Goal: Task Accomplishment & Management: Use online tool/utility

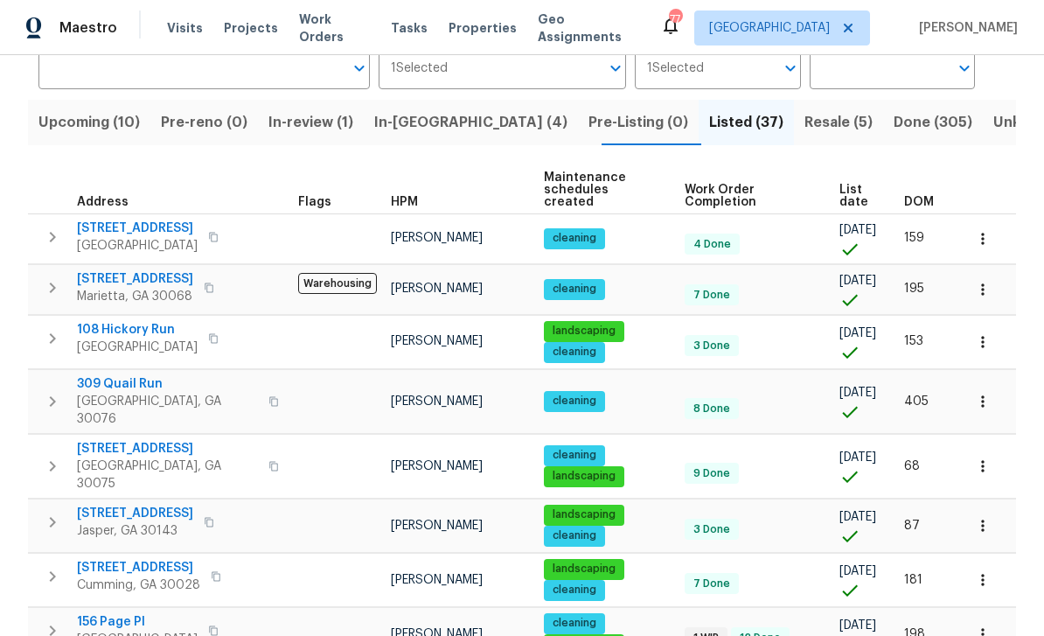
scroll to position [141, 0]
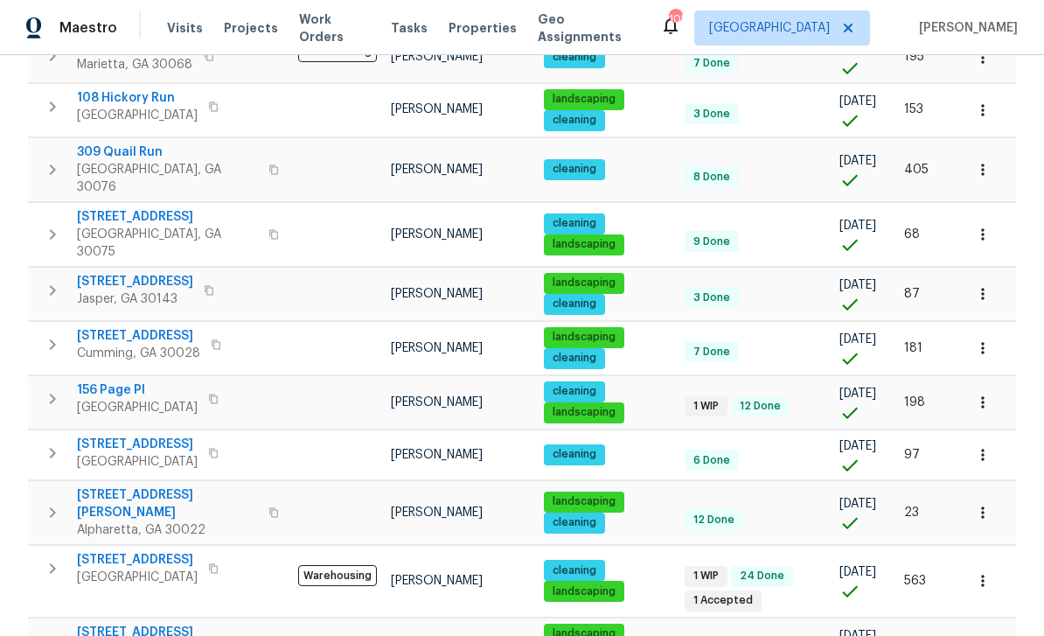
scroll to position [56, 0]
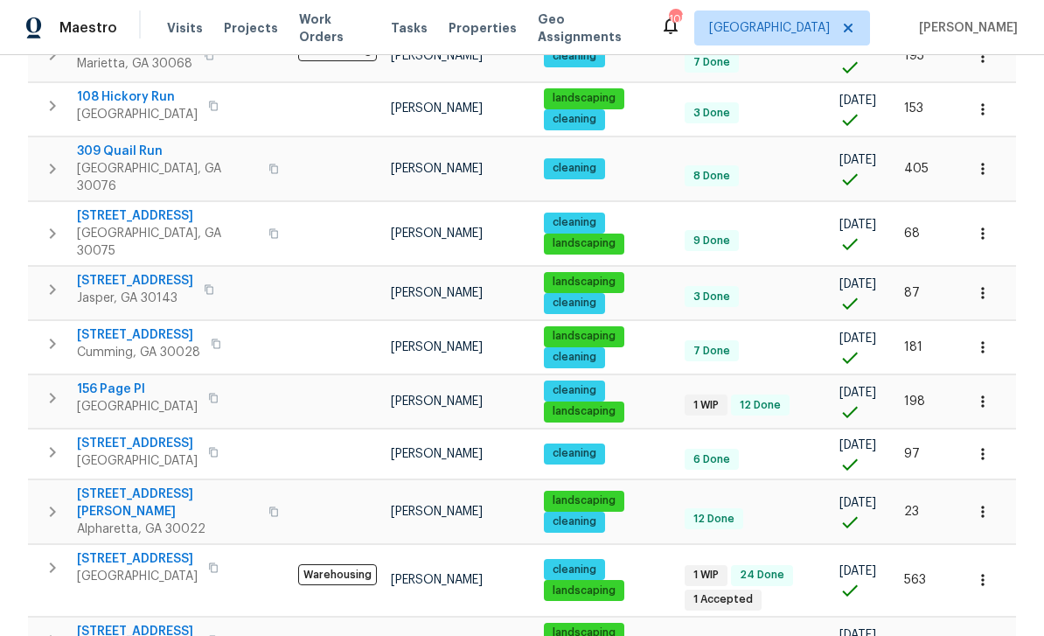
scroll to position [380, 0]
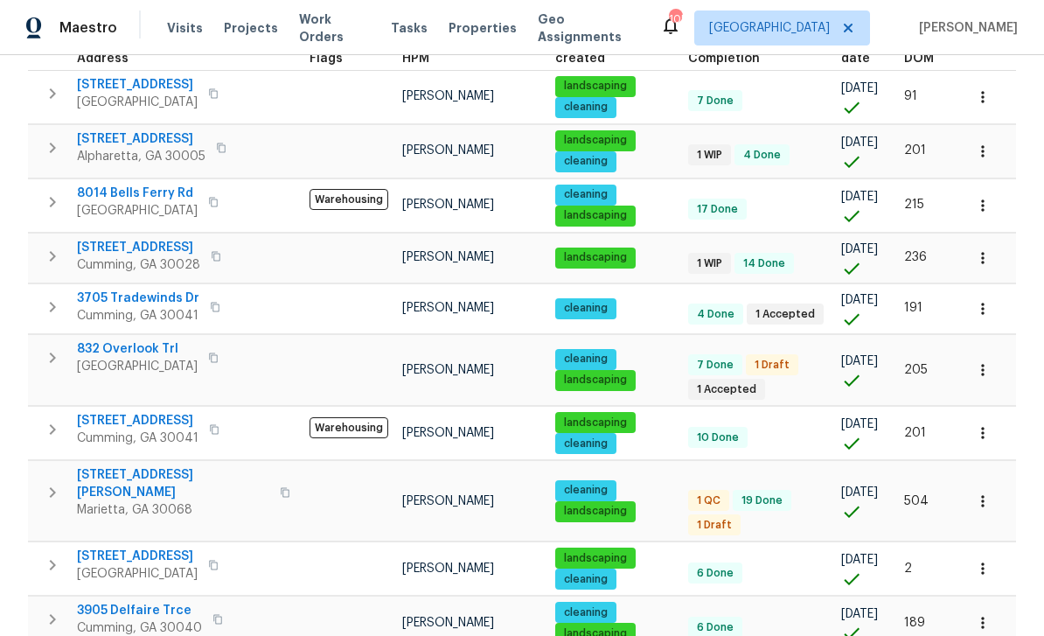
scroll to position [300, 0]
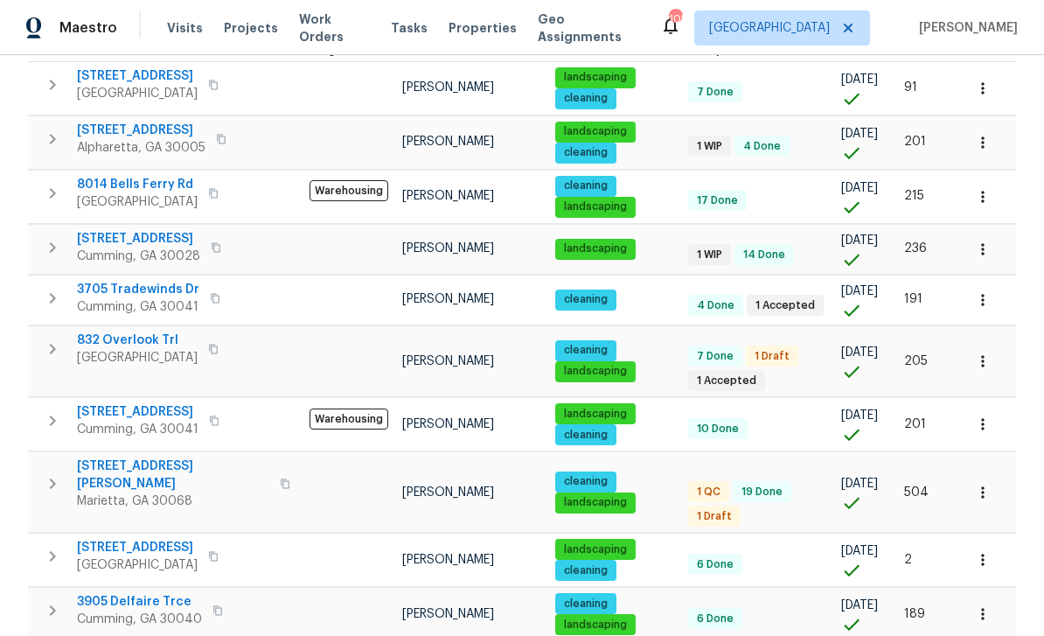
click at [116, 332] on span "832 Overlook Trl" at bounding box center [137, 340] width 121 height 17
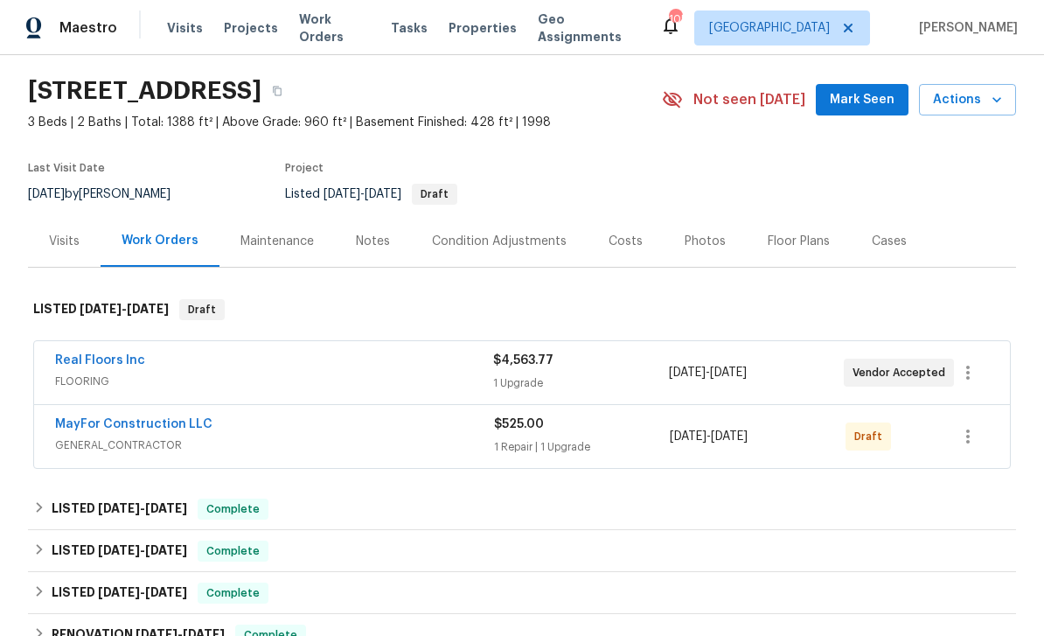
scroll to position [60, 0]
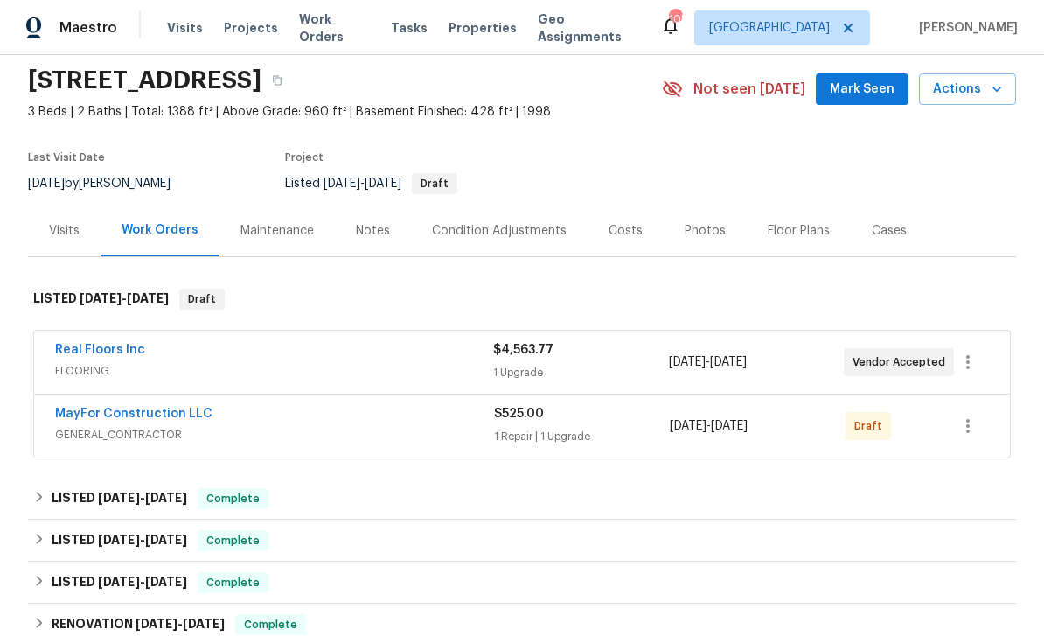
click at [78, 353] on link "Real Floors Inc" at bounding box center [100, 350] width 90 height 12
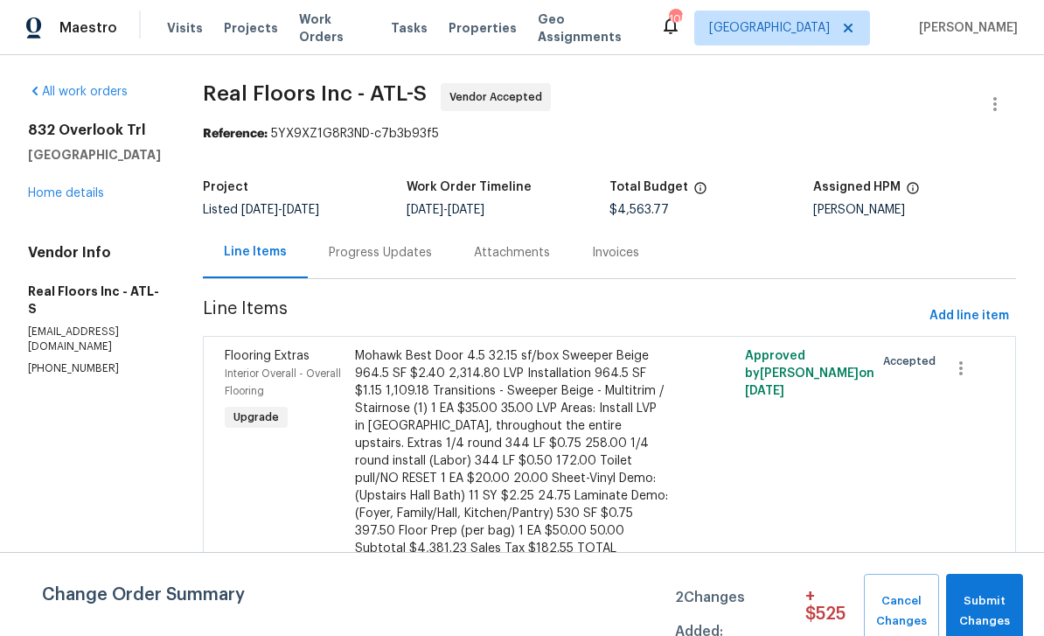
click at [371, 252] on div "Progress Updates" at bounding box center [380, 252] width 103 height 17
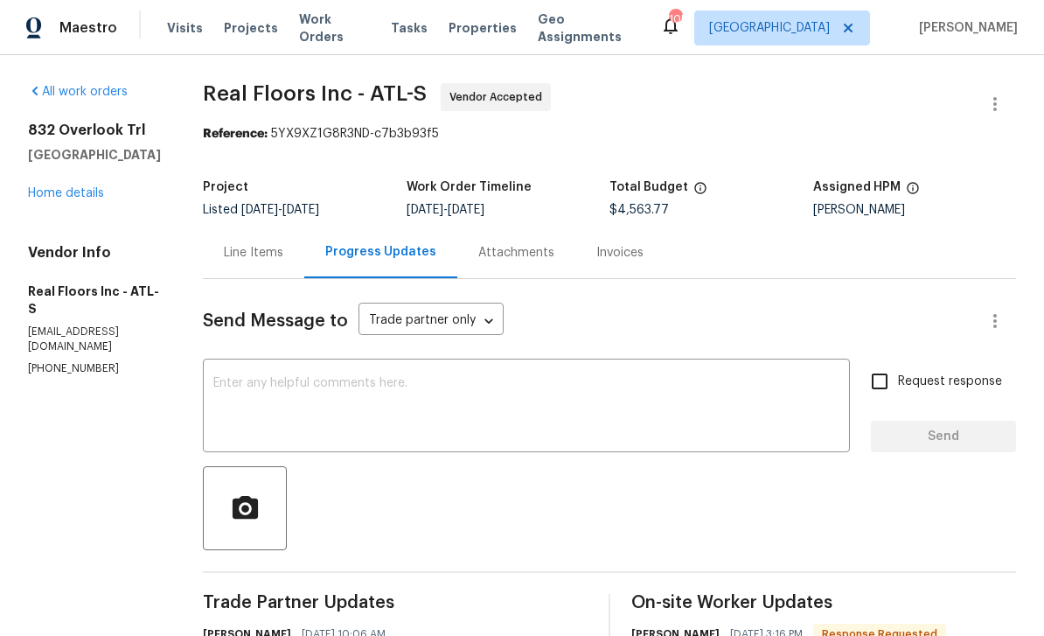
click at [70, 187] on link "Home details" at bounding box center [66, 193] width 76 height 12
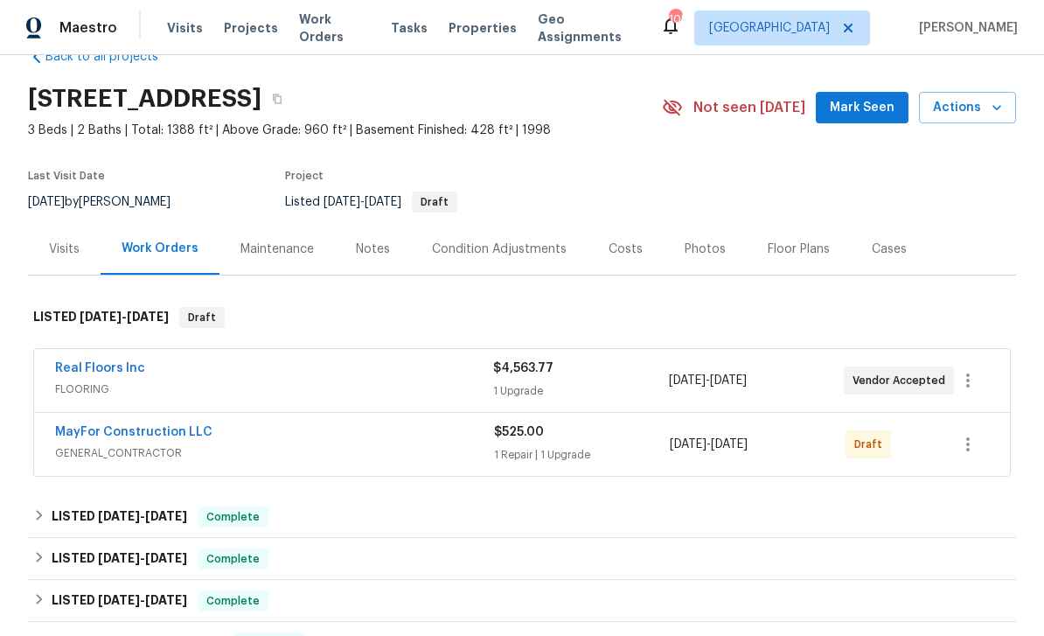
scroll to position [43, 0]
click at [84, 366] on link "Real Floors Inc" at bounding box center [100, 367] width 90 height 12
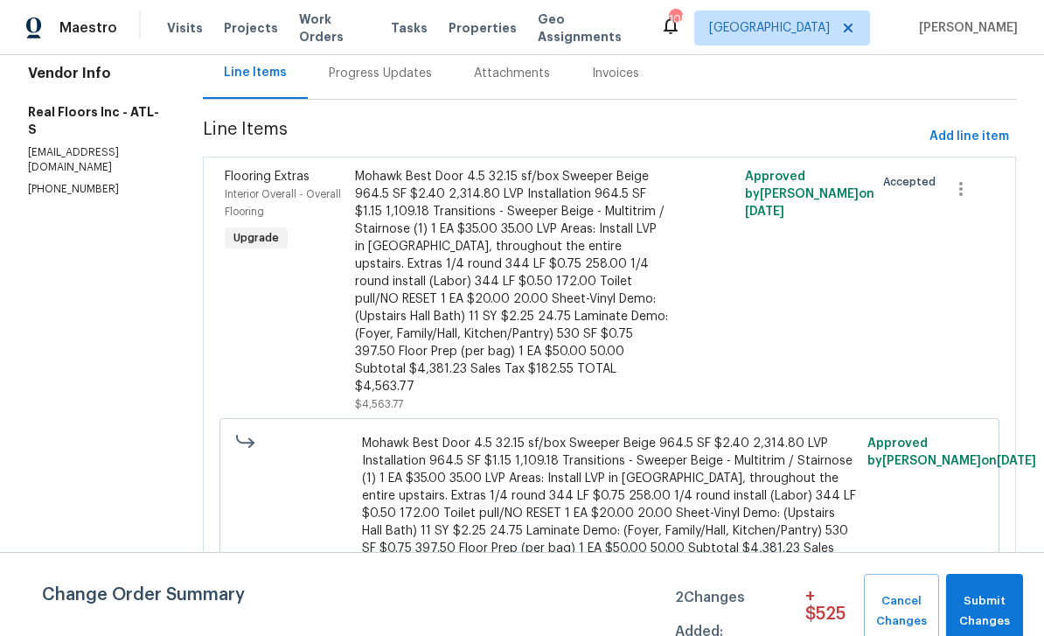
scroll to position [178, 0]
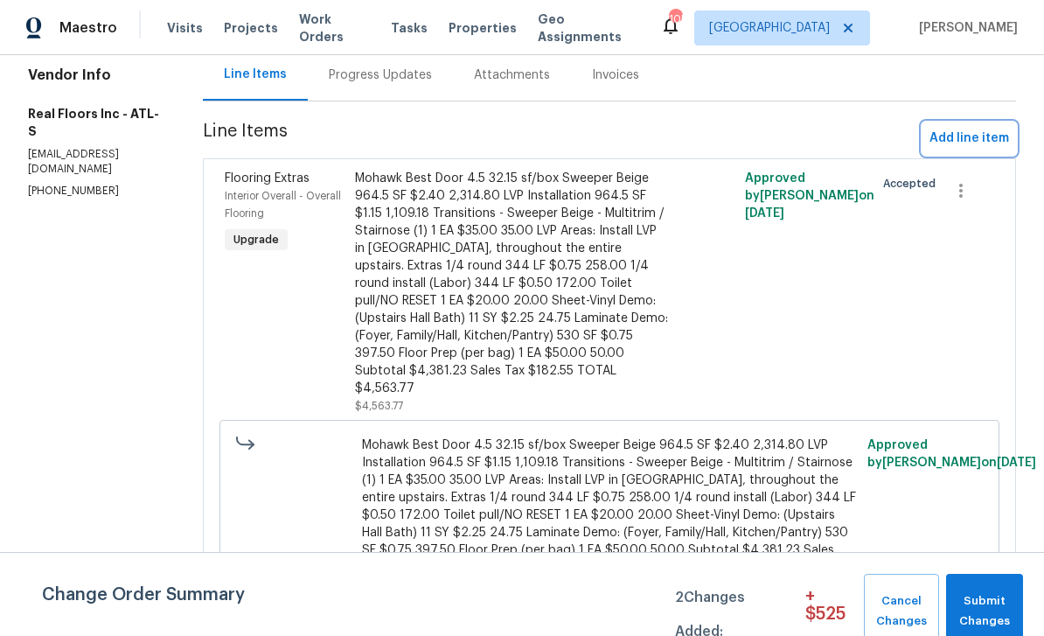
click at [940, 139] on span "Add line item" at bounding box center [970, 139] width 80 height 22
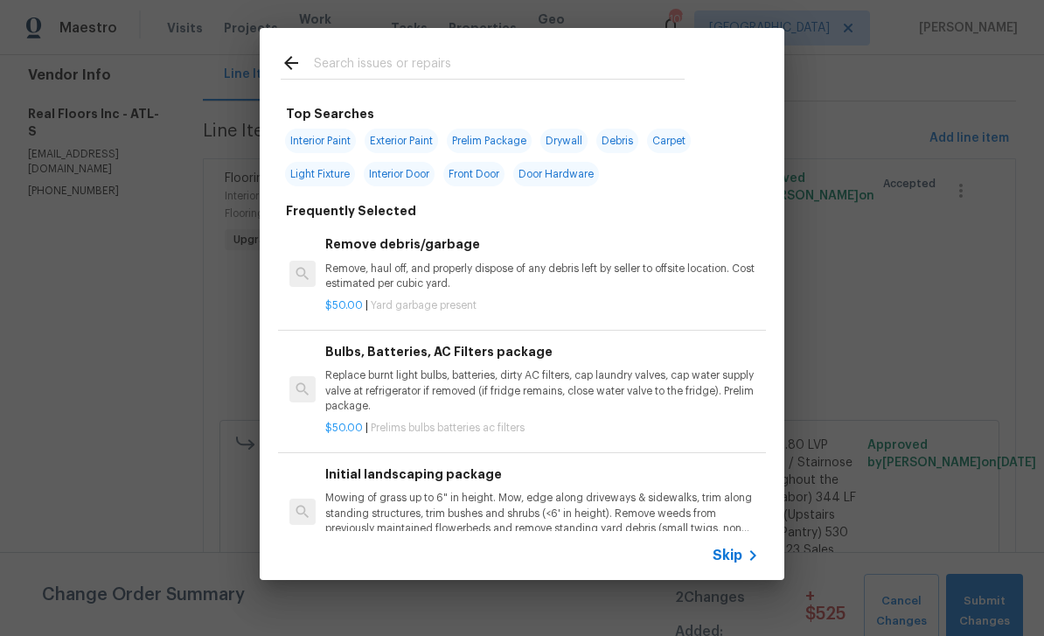
click at [357, 62] on input "text" at bounding box center [499, 65] width 371 height 26
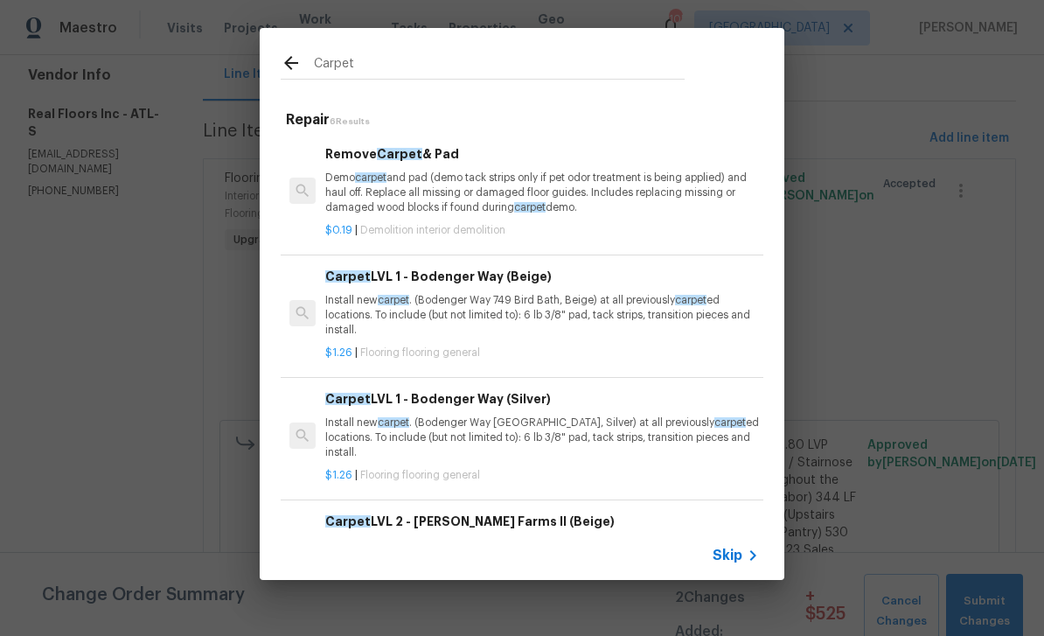
type input "Carpet"
click at [298, 62] on icon at bounding box center [291, 63] width 14 height 14
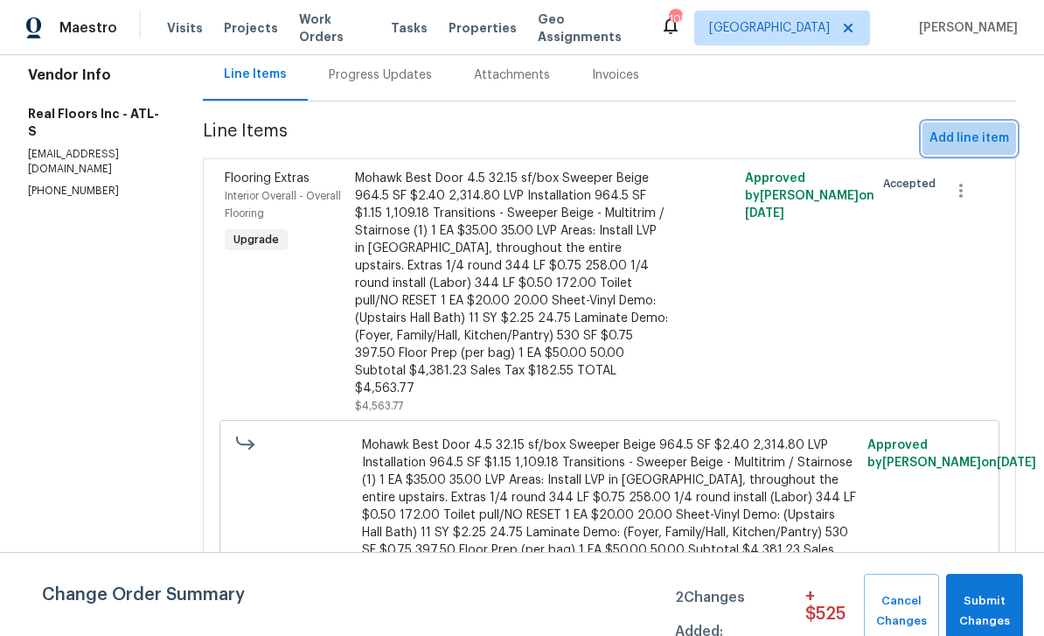
click at [955, 133] on span "Add line item" at bounding box center [970, 139] width 80 height 22
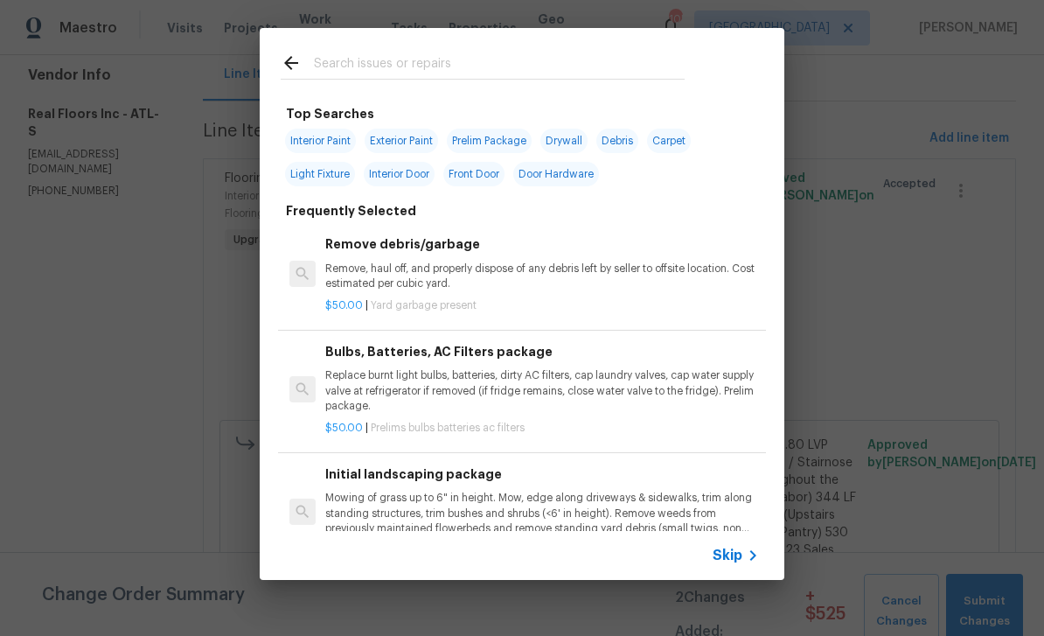
click at [337, 49] on div at bounding box center [483, 62] width 446 height 69
click at [337, 61] on input "text" at bounding box center [499, 65] width 371 height 26
type input "Flooring"
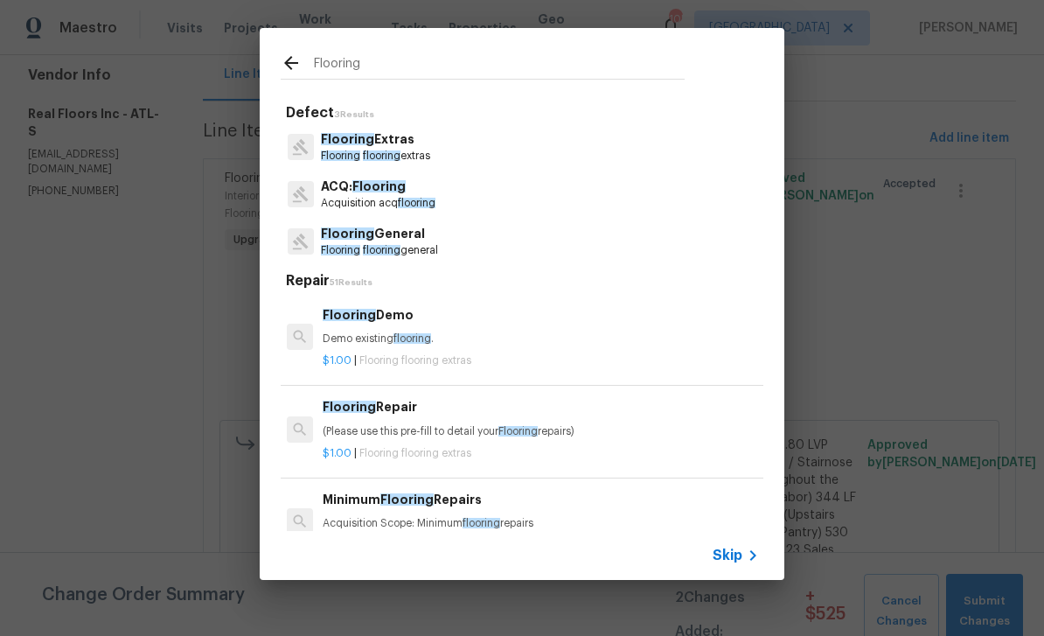
scroll to position [0, 3]
click at [587, 417] on div "Flooring Repair (Please use this pre-fill to detail your Flooring repairs)" at bounding box center [540, 418] width 434 height 42
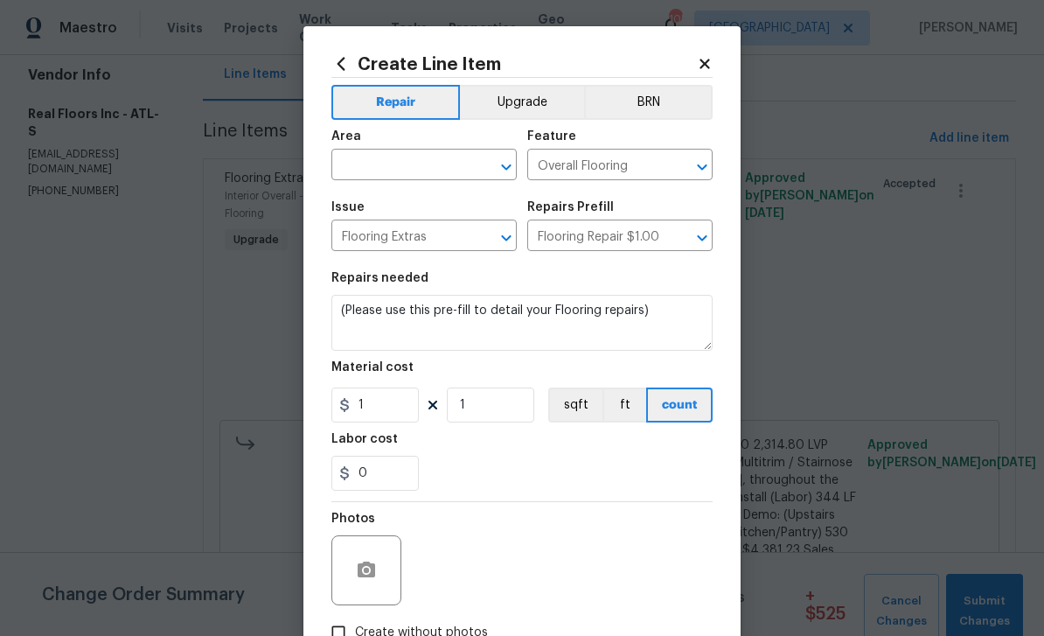
click at [569, 414] on button "sqft" at bounding box center [575, 405] width 54 height 35
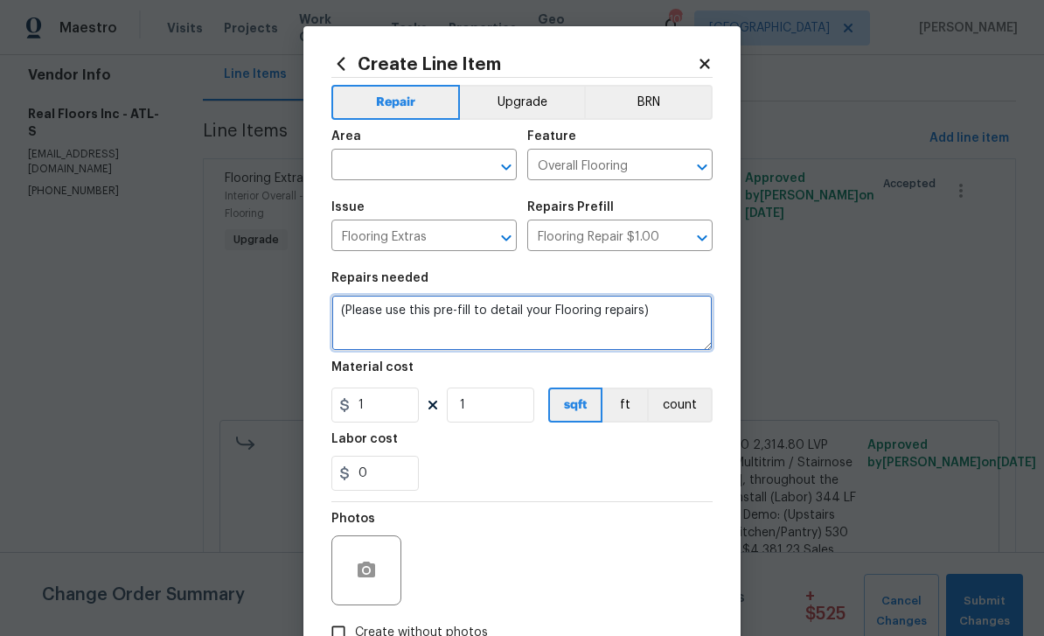
click at [636, 320] on textarea "(Please use this pre-fill to detail your Flooring repairs)" at bounding box center [522, 323] width 381 height 56
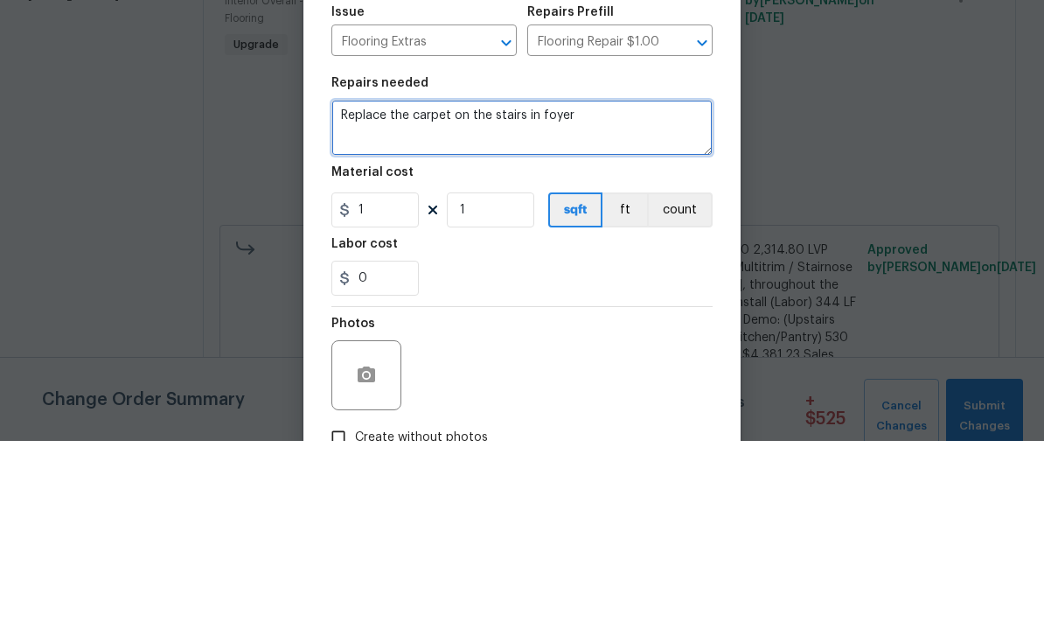
type textarea "Replace the carpet on the stairs in foyer"
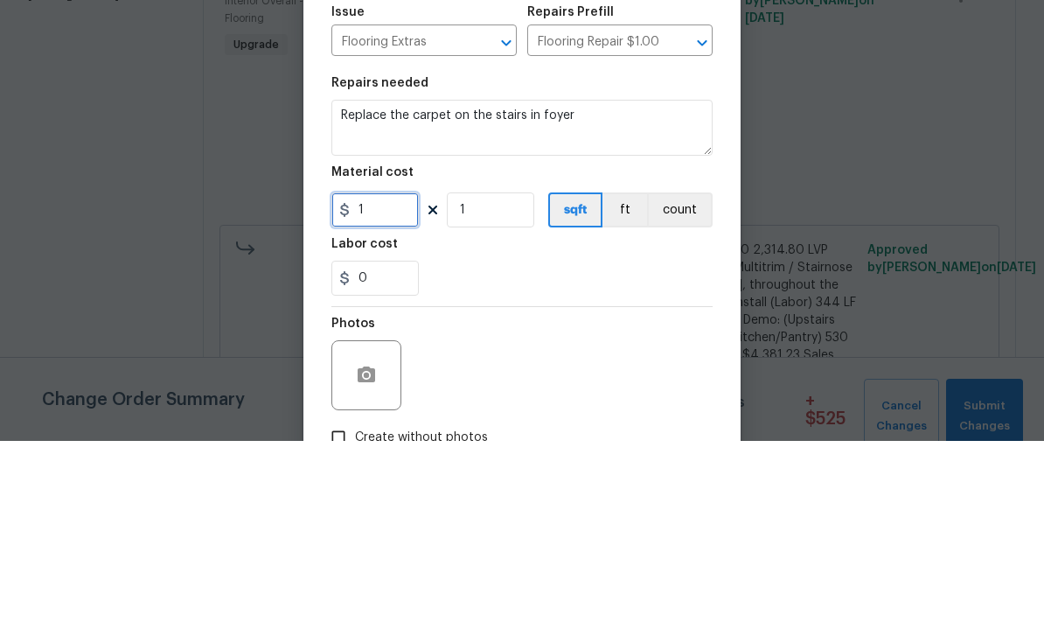
click at [378, 388] on input "1" at bounding box center [375, 405] width 87 height 35
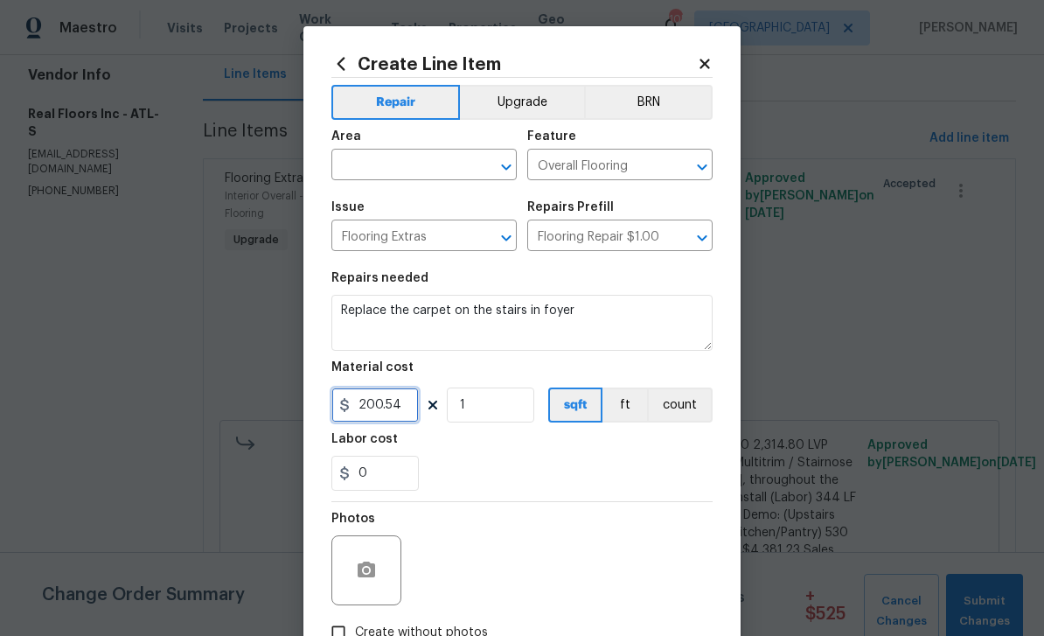
type input "200.54"
click at [444, 162] on input "text" at bounding box center [400, 166] width 136 height 27
type input "f"
click at [364, 204] on li "Entryway" at bounding box center [424, 206] width 185 height 29
type input "Entryway"
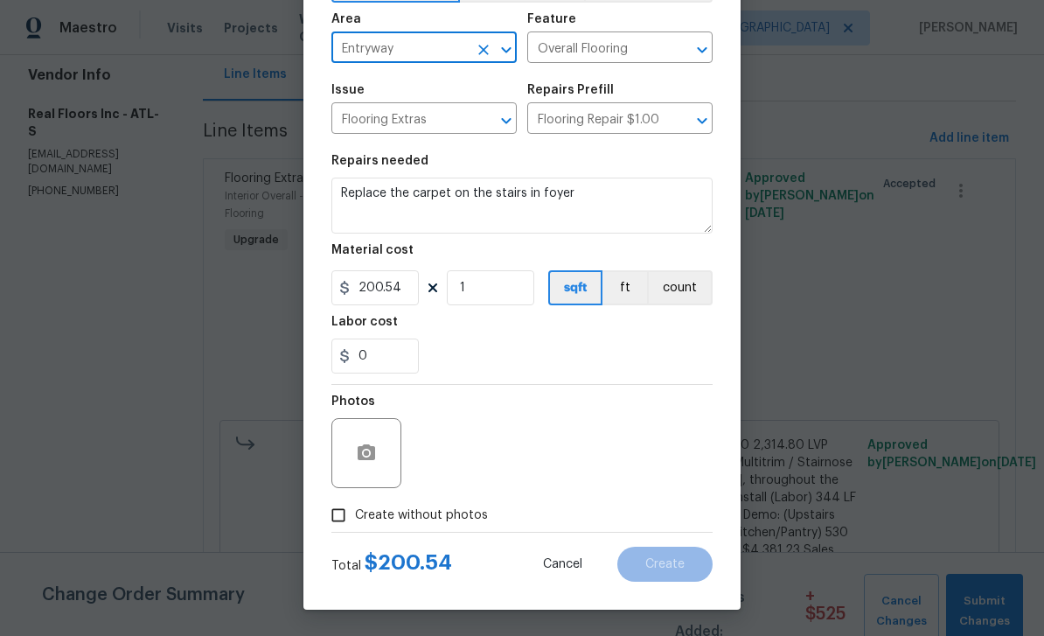
scroll to position [121, 0]
click at [333, 511] on input "Create without photos" at bounding box center [338, 515] width 33 height 33
checkbox input "true"
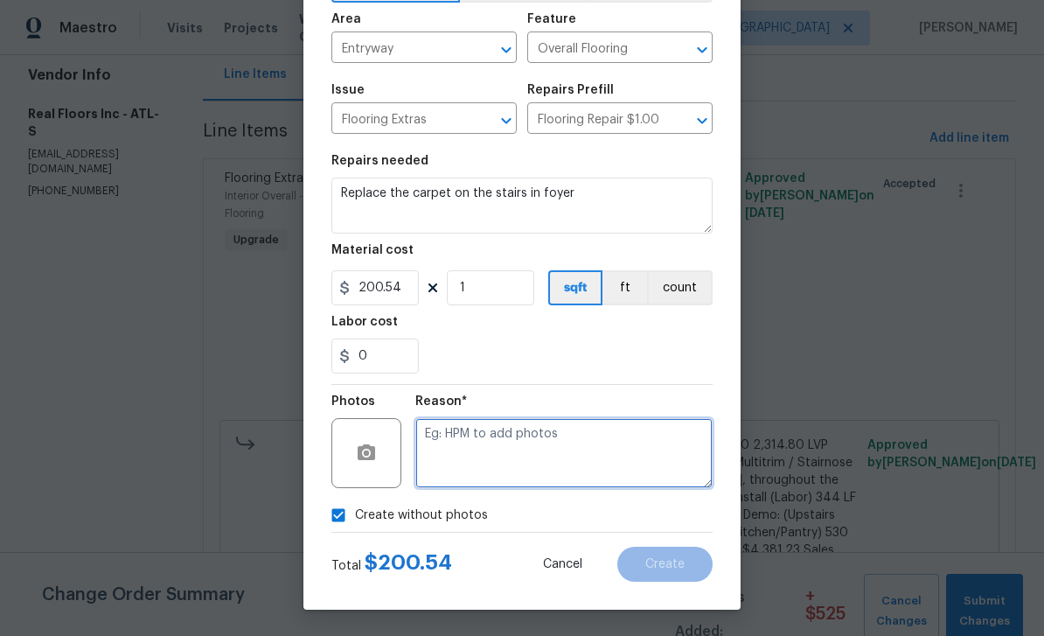
click at [443, 433] on textarea at bounding box center [564, 453] width 297 height 70
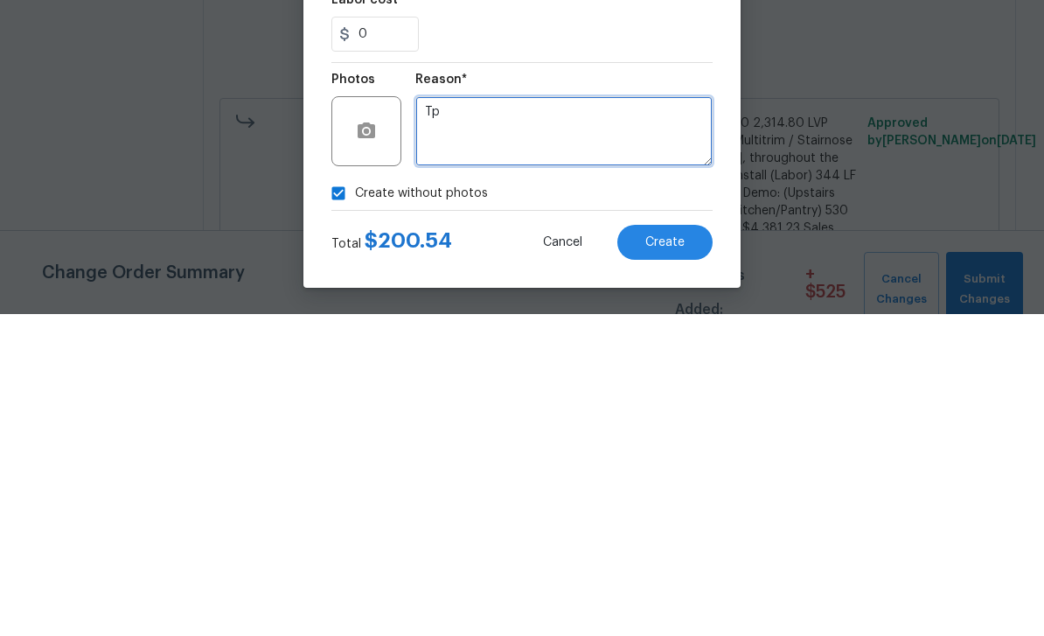
type textarea "Tp"
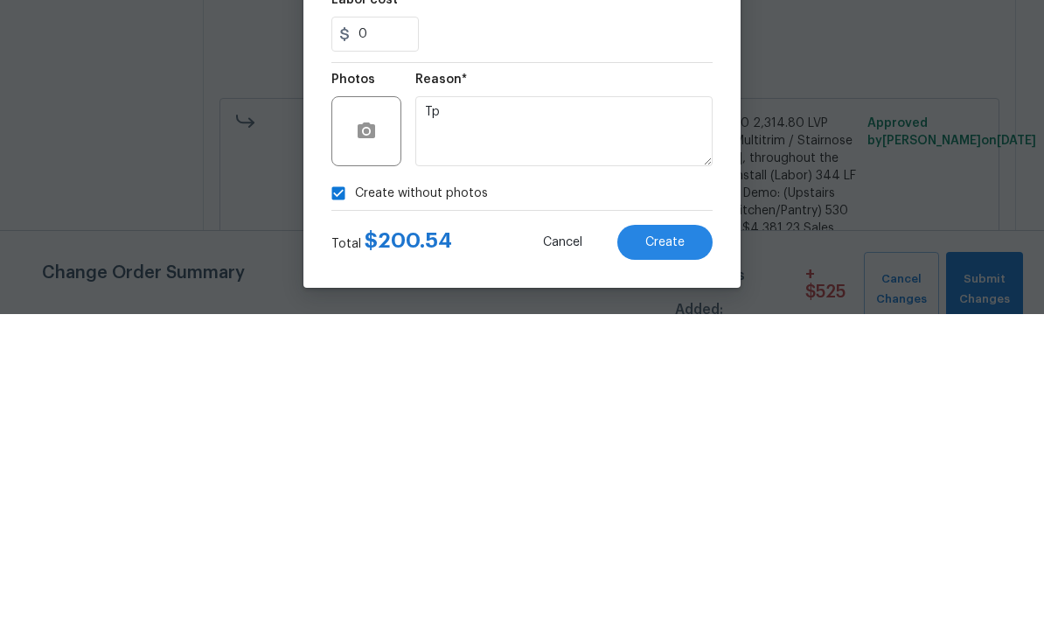
click at [660, 547] on button "Create" at bounding box center [665, 564] width 95 height 35
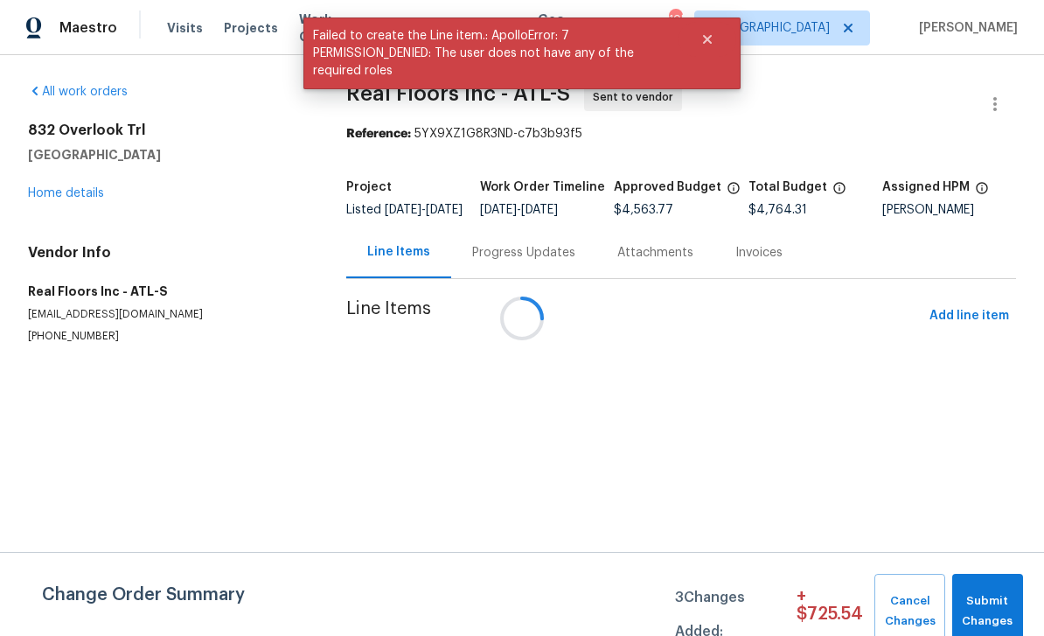
scroll to position [0, 0]
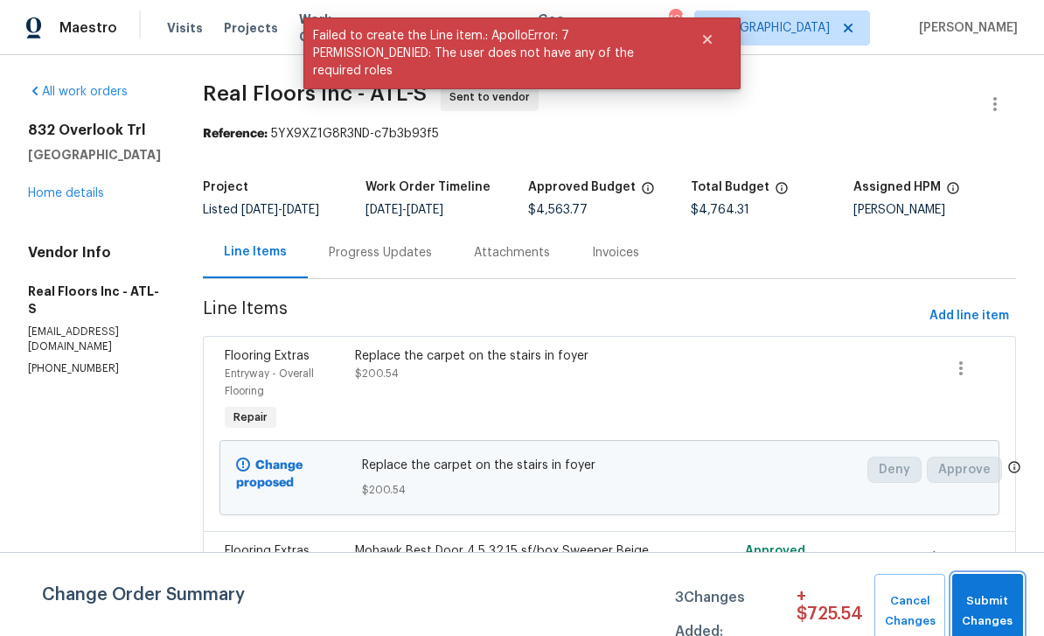
click at [988, 611] on span "Submit Changes" at bounding box center [987, 611] width 53 height 40
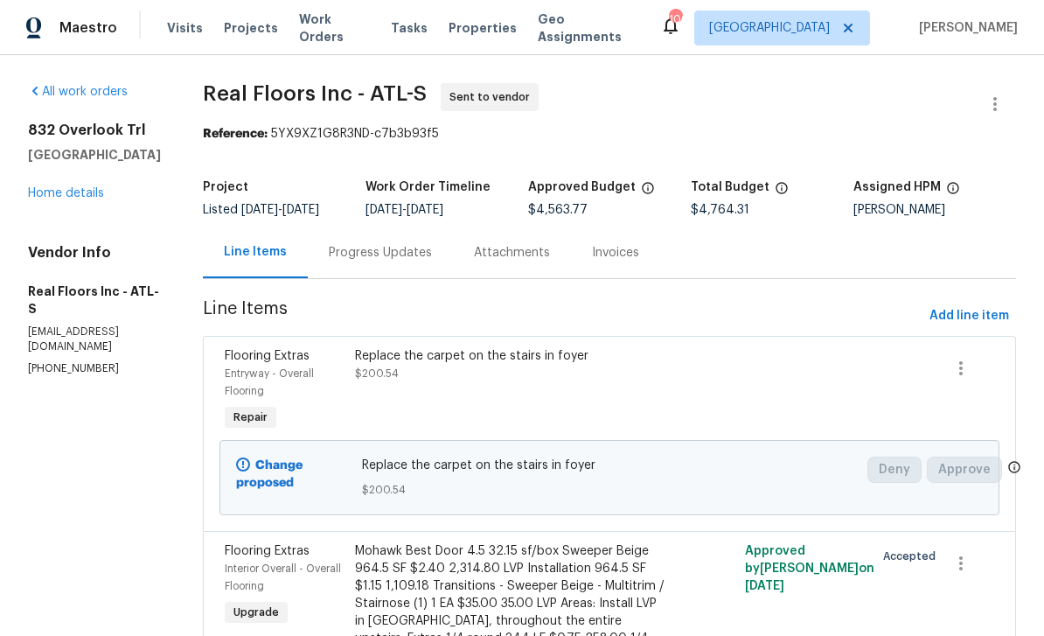
click at [52, 190] on link "Home details" at bounding box center [66, 193] width 76 height 12
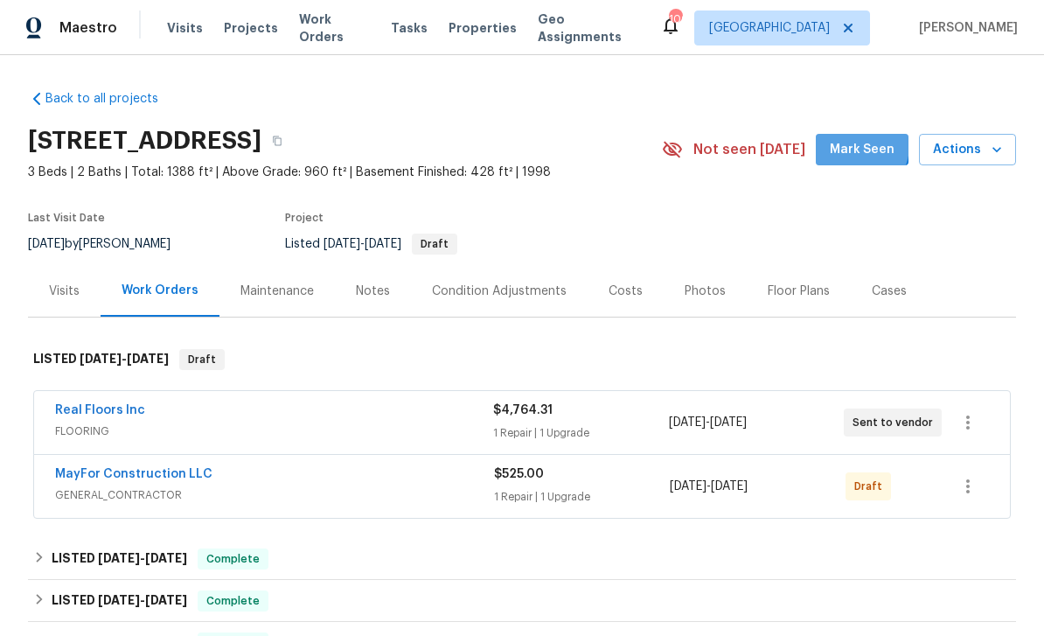
click at [864, 146] on span "Mark Seen" at bounding box center [862, 150] width 65 height 22
click at [83, 409] on link "Real Floors Inc" at bounding box center [100, 410] width 90 height 12
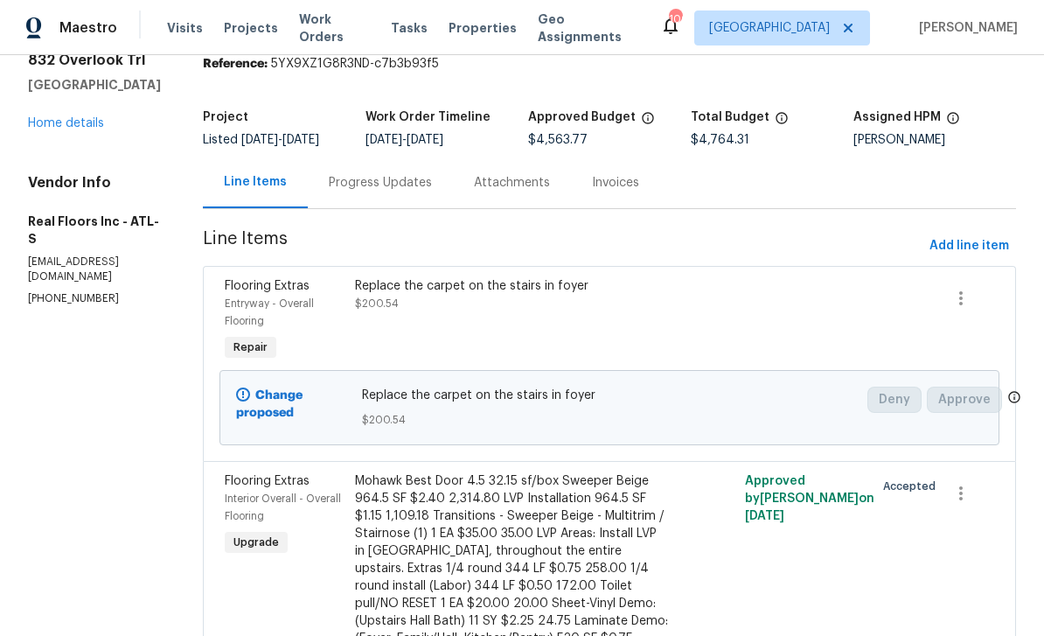
scroll to position [73, 0]
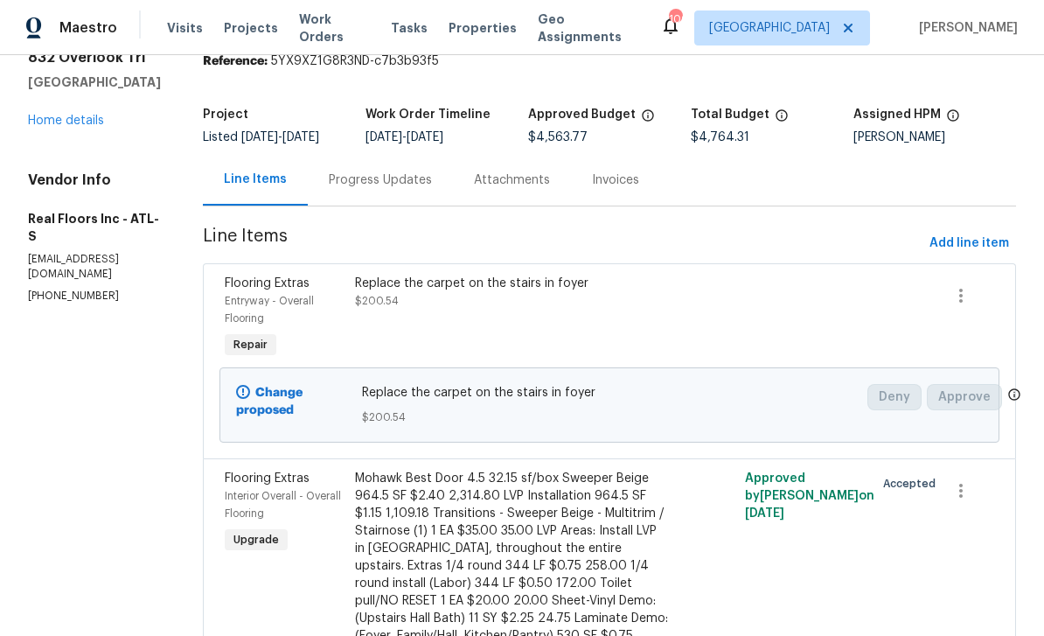
click at [267, 292] on div "Flooring Extras" at bounding box center [285, 283] width 120 height 17
